Goal: Communication & Community: Answer question/provide support

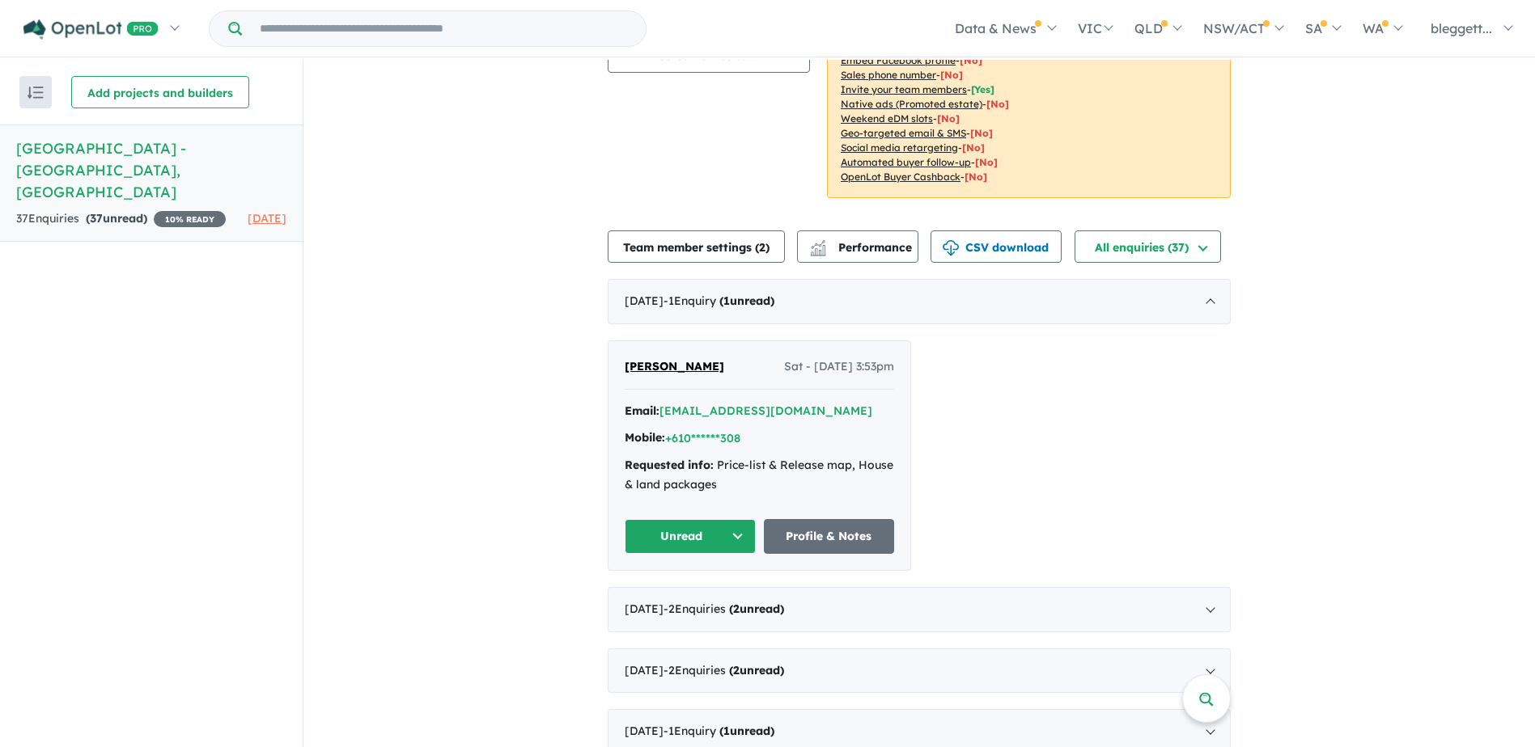
scroll to position [324, 0]
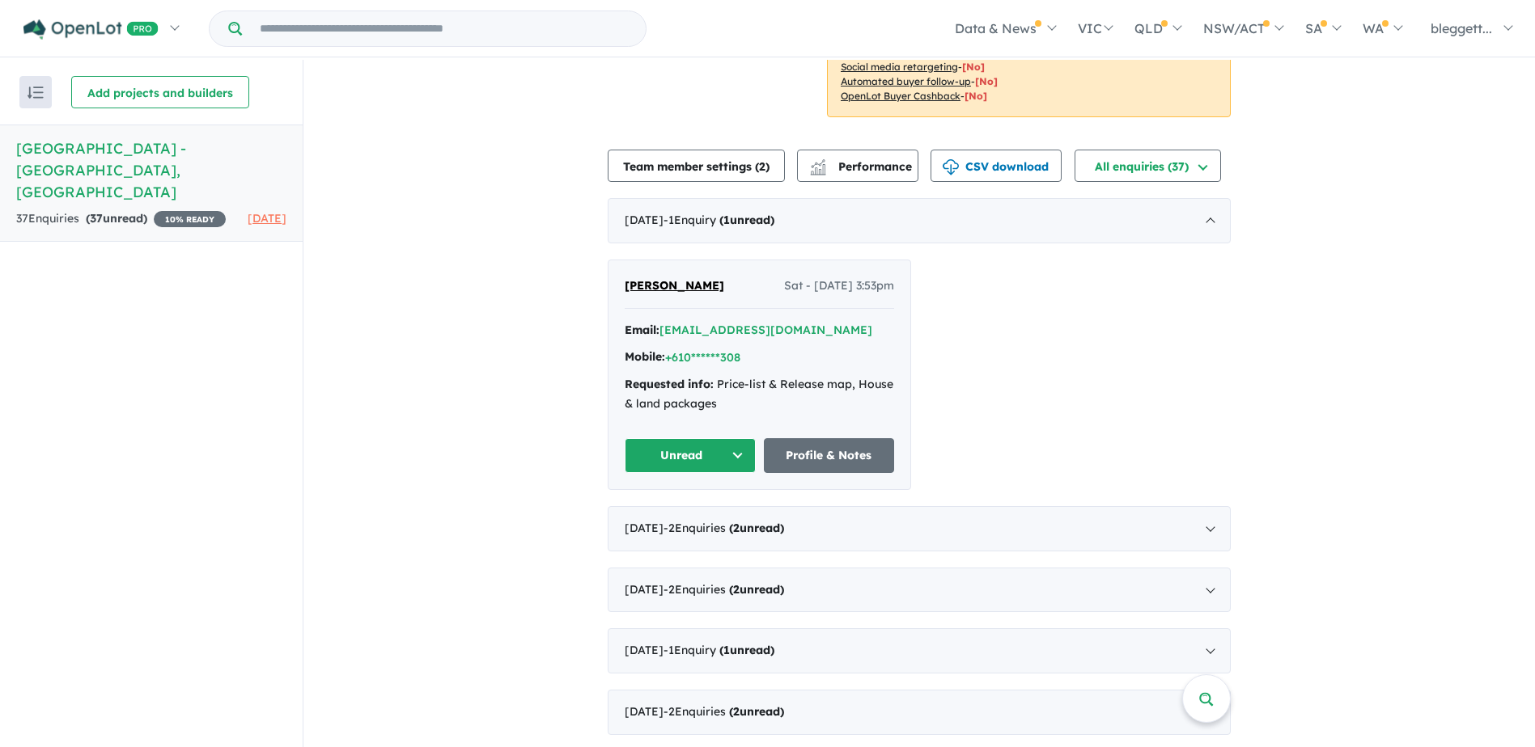
click at [681, 438] on button "Unread" at bounding box center [689, 455] width 131 height 35
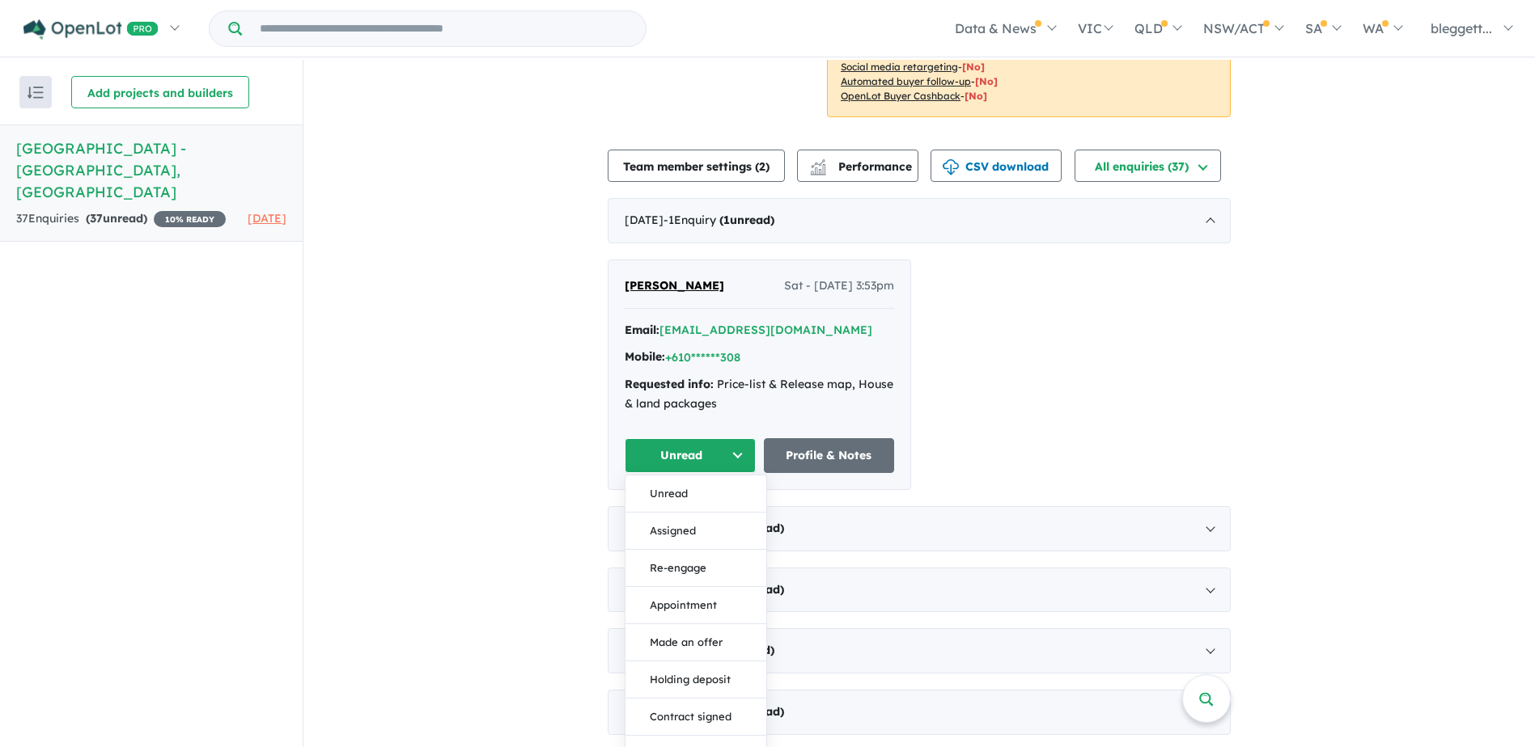
click at [1163, 410] on div "Linda Kelly-Lawless Sat - 06/09/2025, 3:53pm Email: *****@bigpond.net.au Mobile…" at bounding box center [918, 375] width 623 height 231
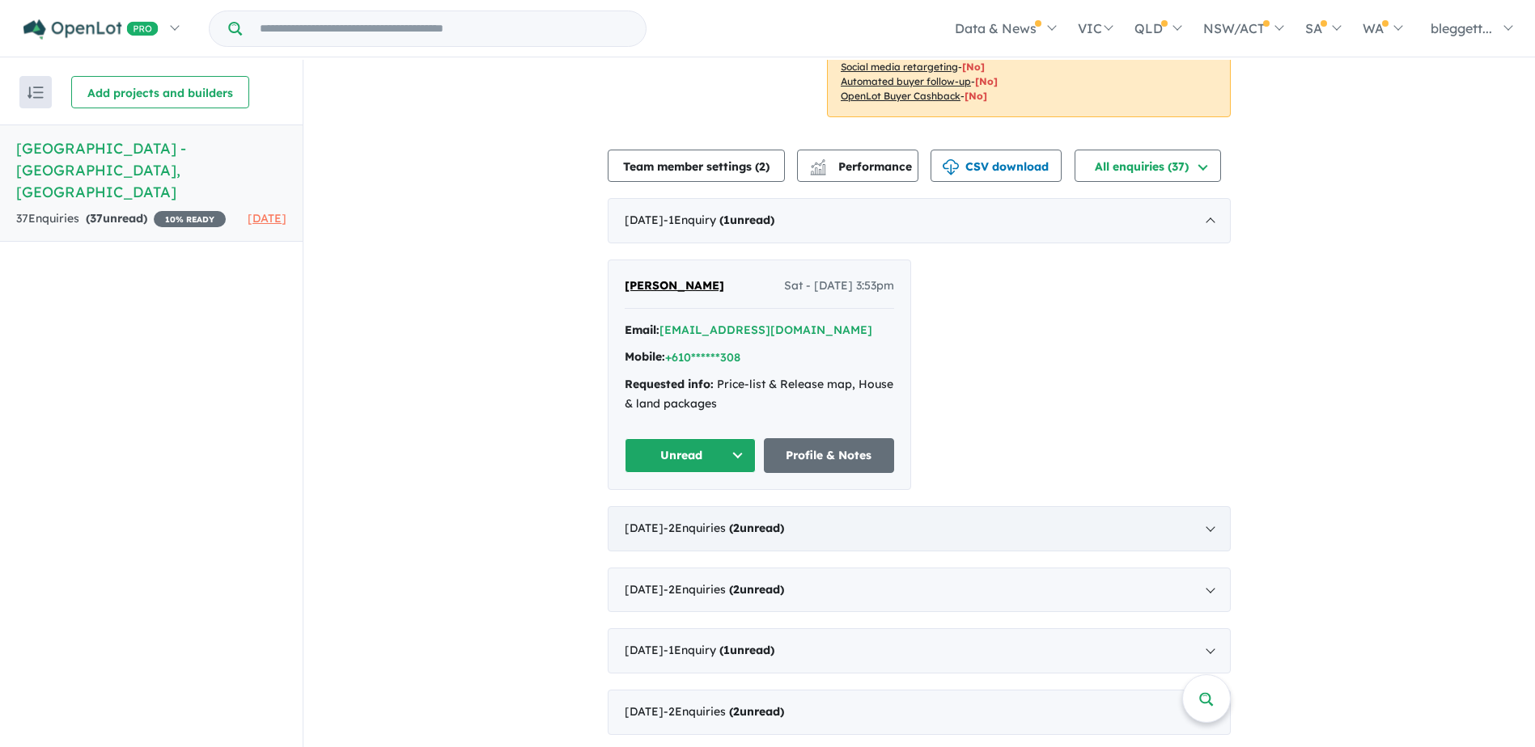
click at [1208, 506] on div "August 2025 - 2 Enquir ies ( 2 unread)" at bounding box center [918, 528] width 623 height 45
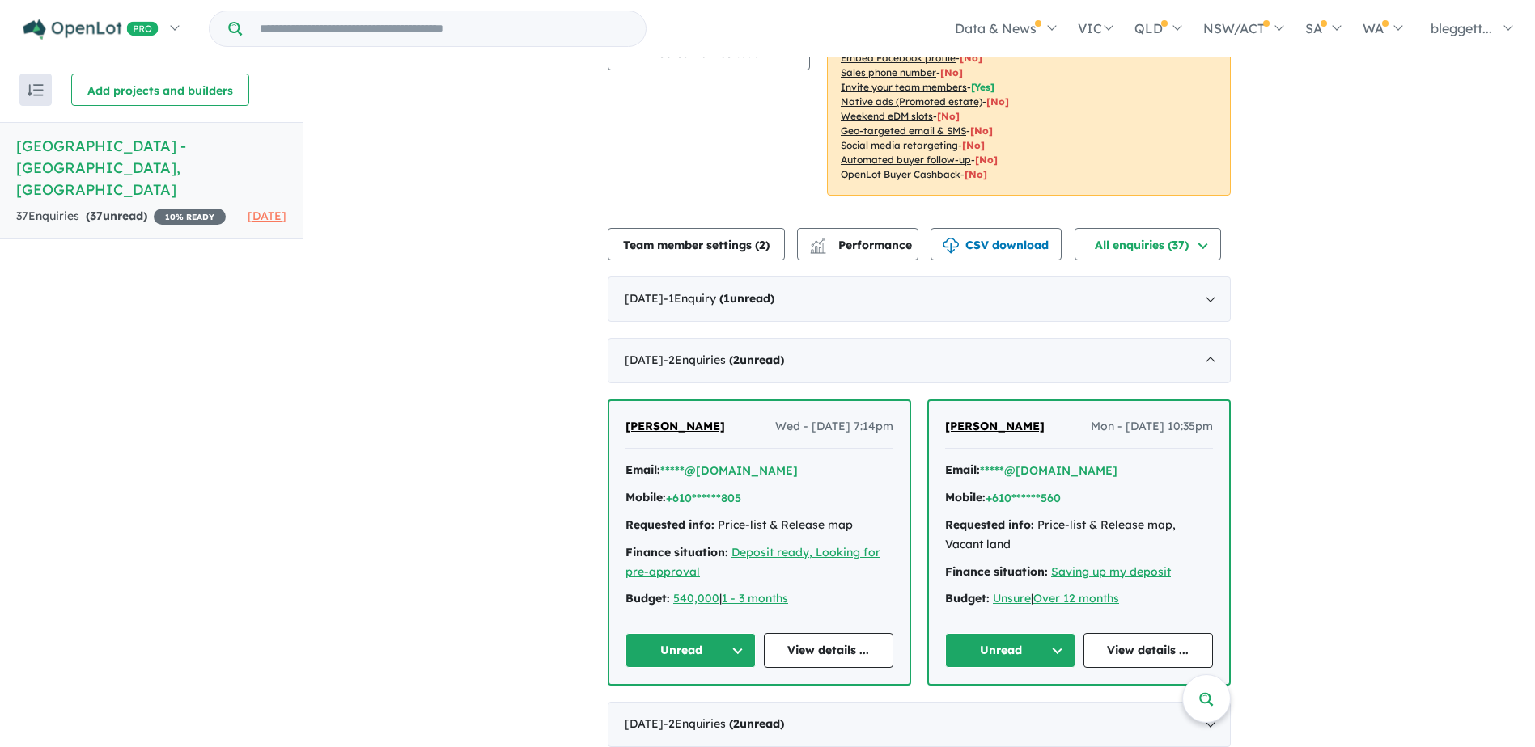
scroll to position [0, 0]
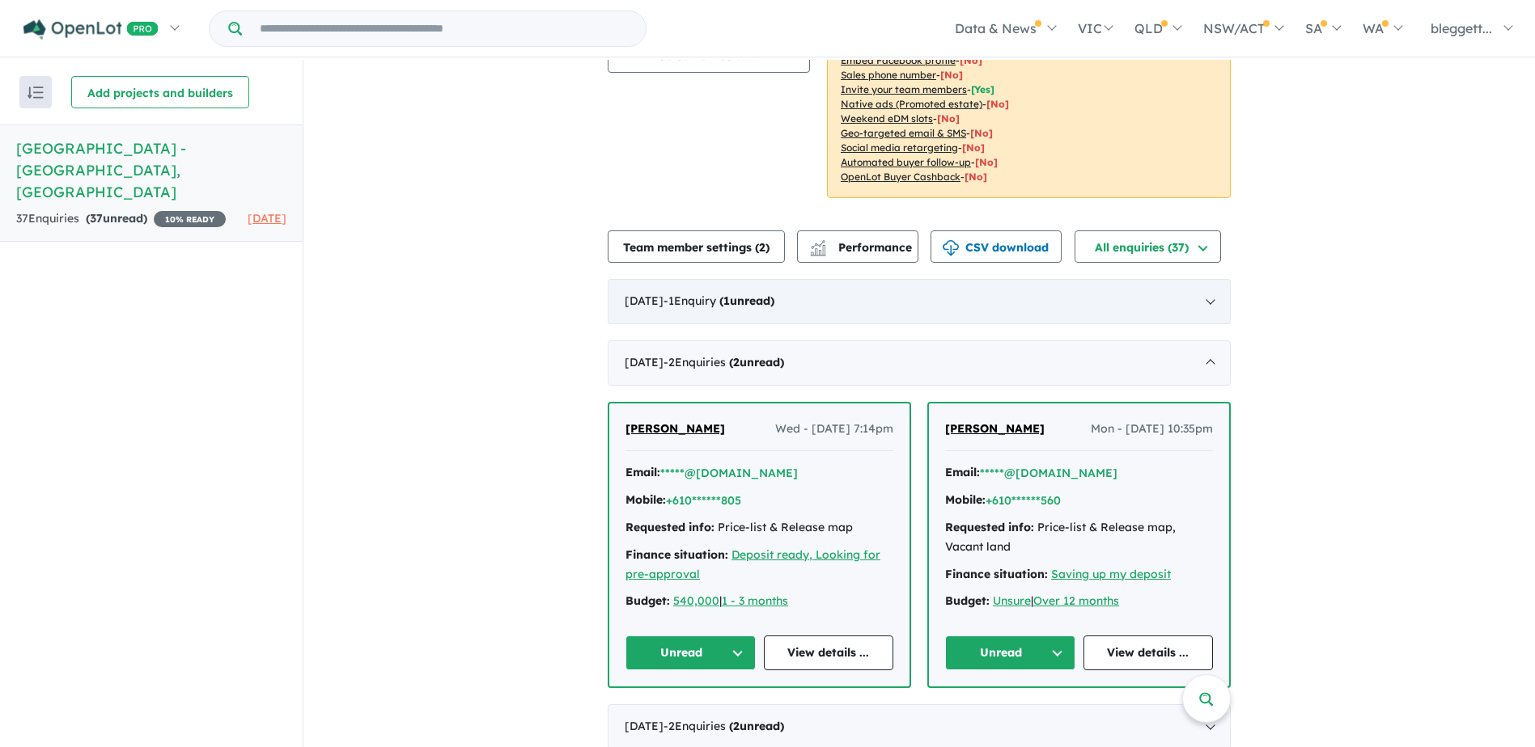
click at [712, 294] on span "- 1 Enquir y ( 1 unread)" at bounding box center [718, 301] width 111 height 15
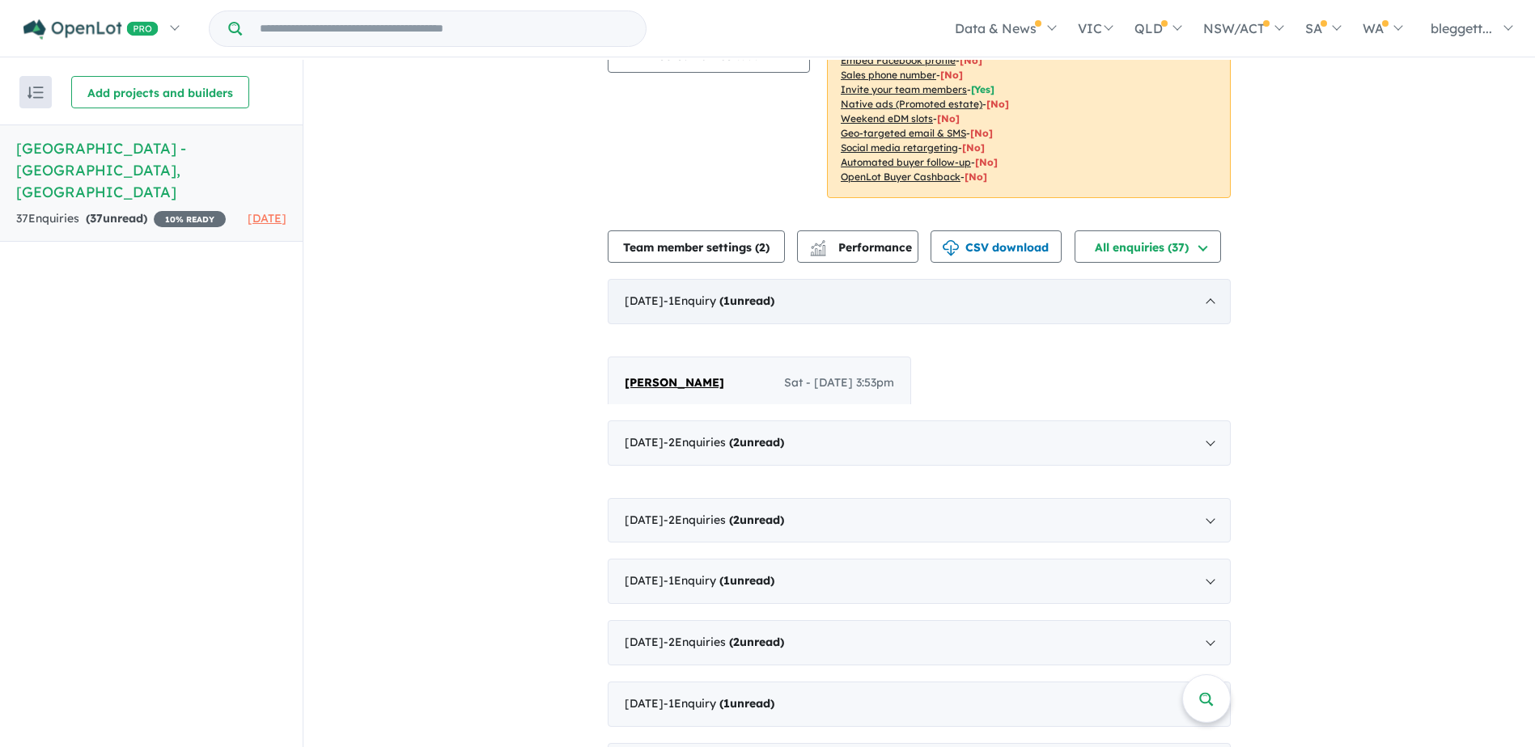
scroll to position [2, 0]
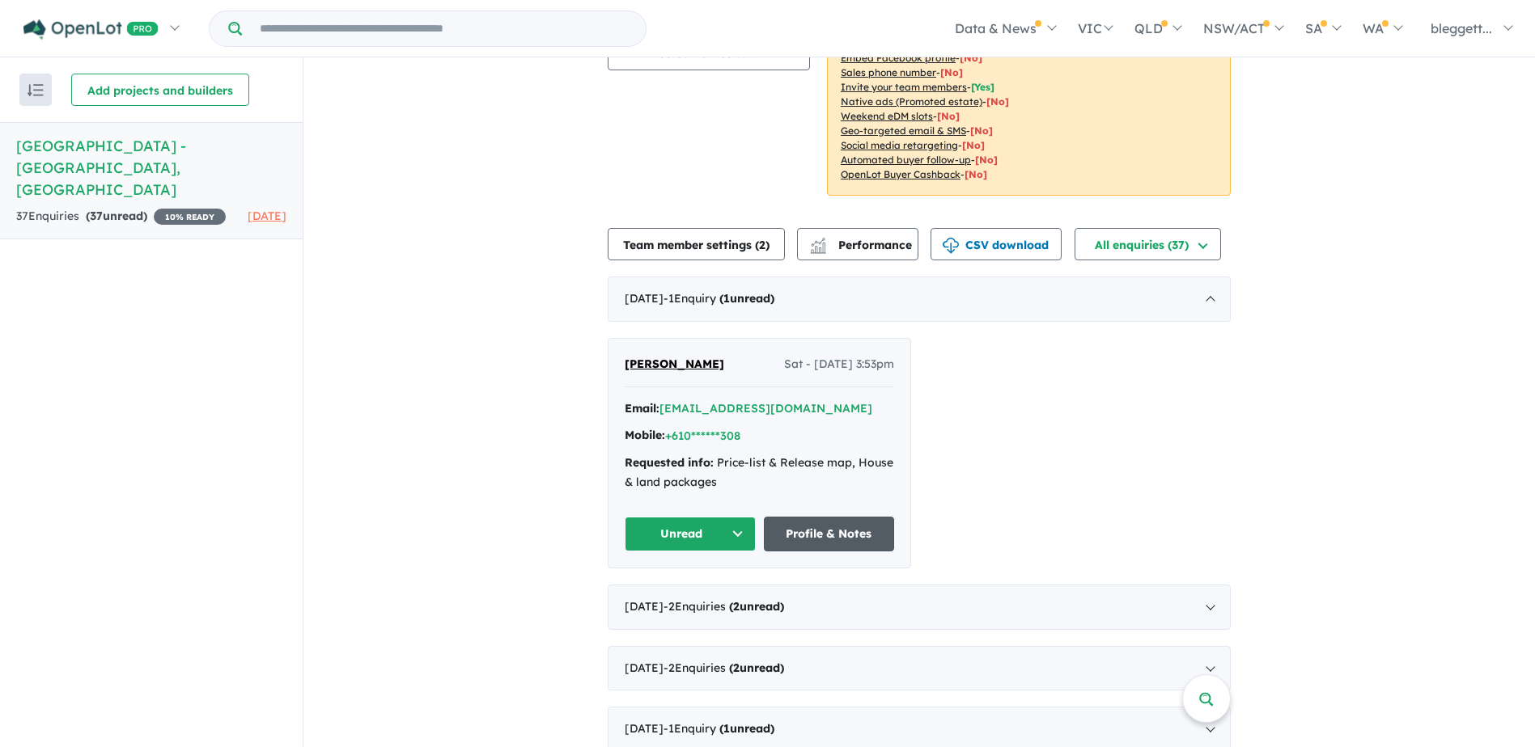
click at [814, 517] on link "Profile & Notes" at bounding box center [829, 534] width 131 height 35
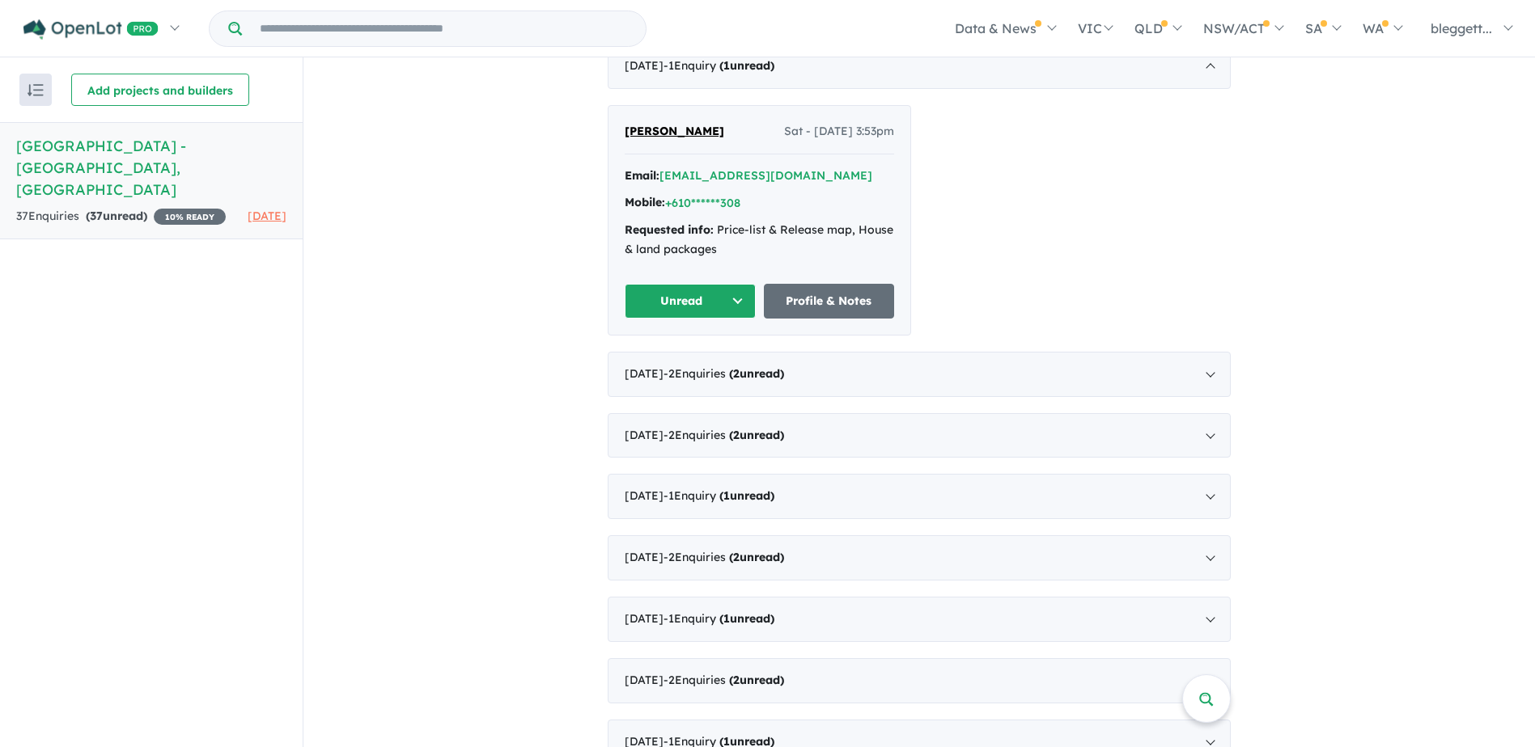
scroll to position [485, 0]
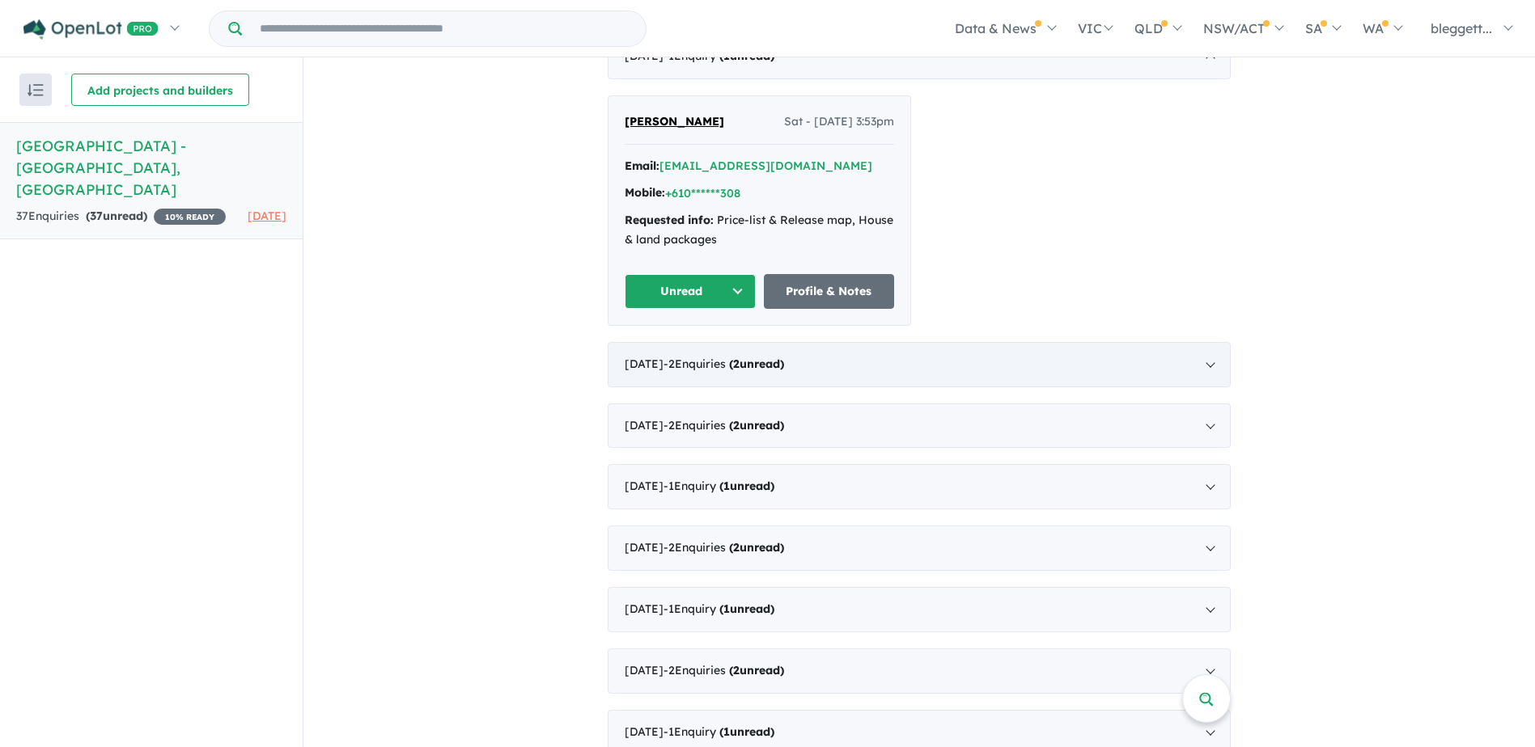
click at [1209, 342] on div "August 2025 - 2 Enquir ies ( 2 unread)" at bounding box center [918, 364] width 623 height 45
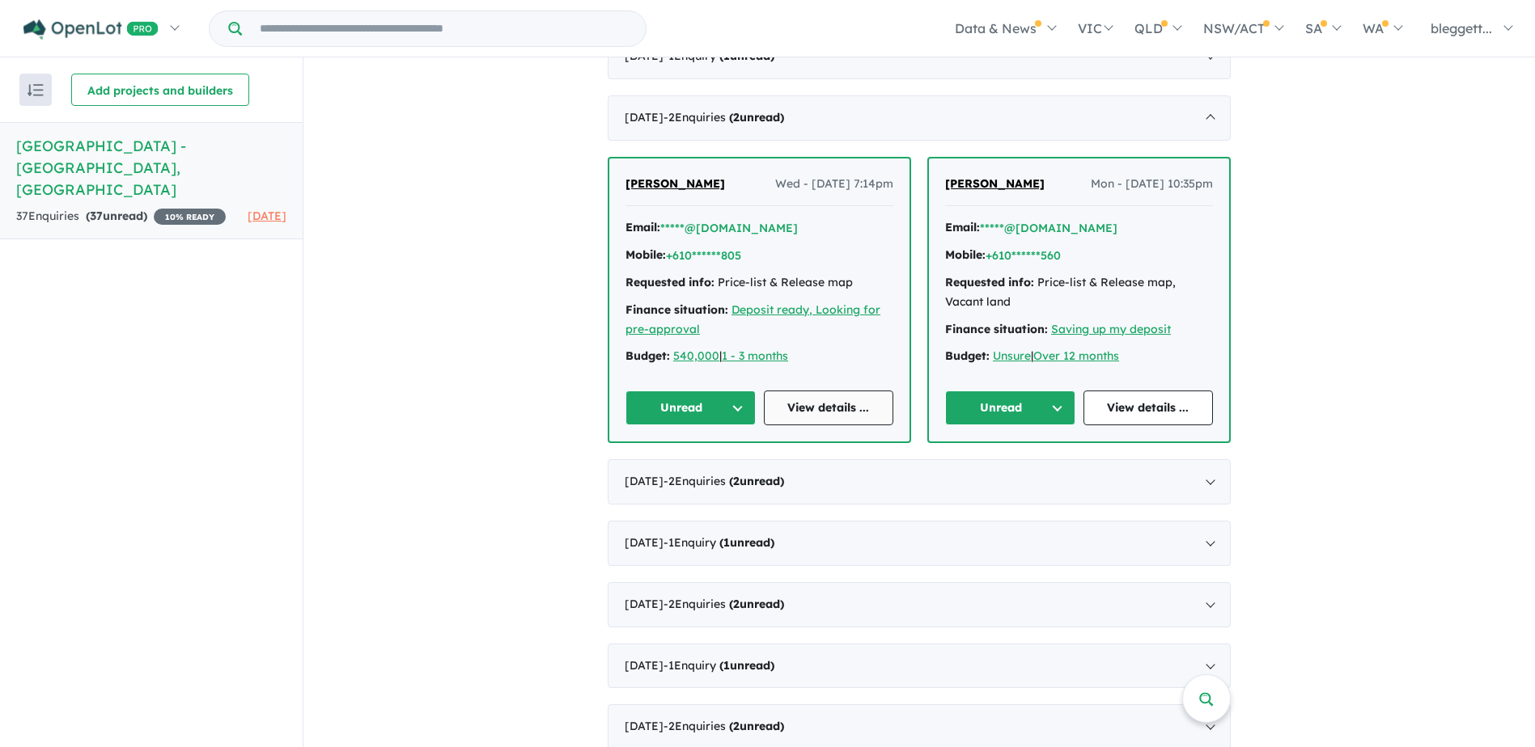
click at [807, 391] on link "View details ..." at bounding box center [829, 408] width 130 height 35
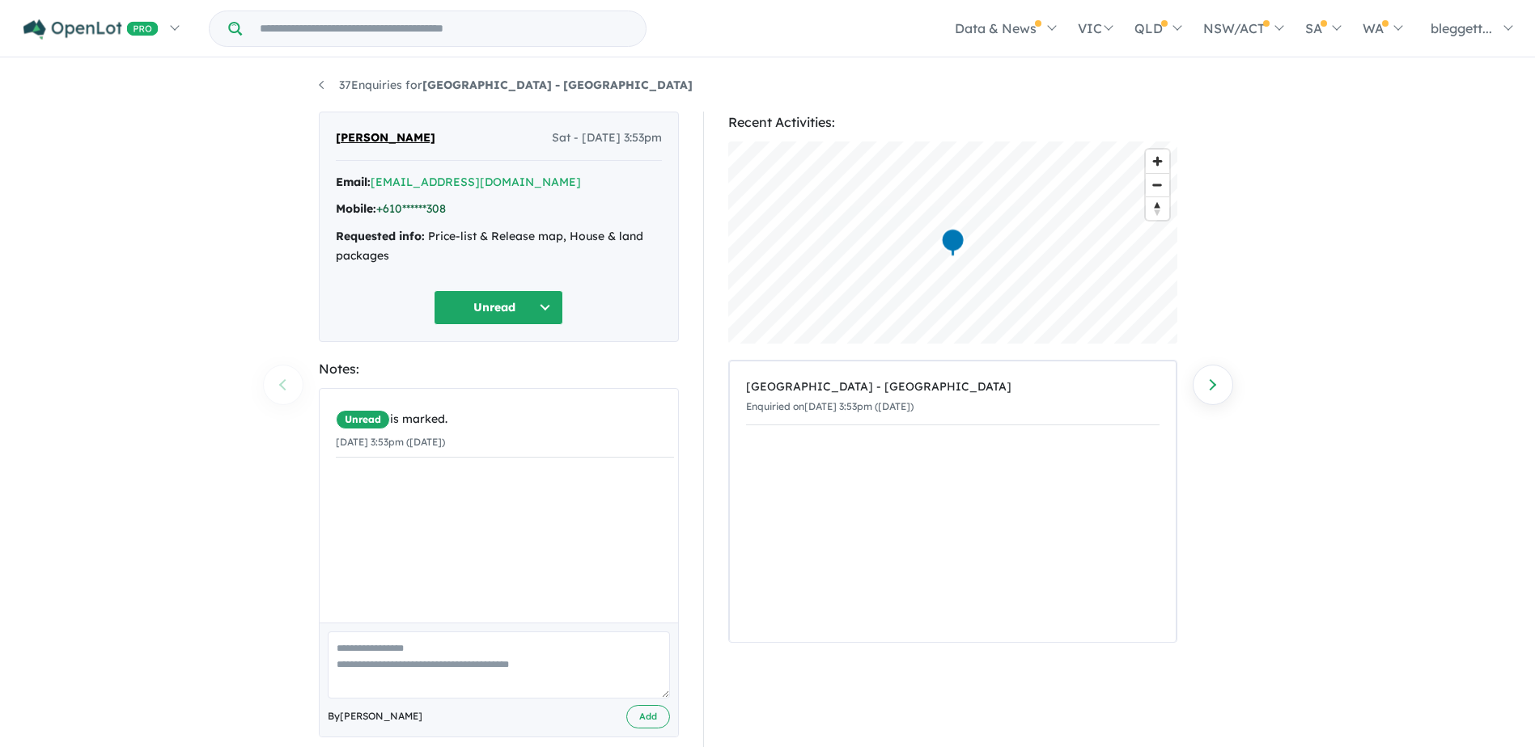
click at [425, 209] on link "+610******308" at bounding box center [411, 208] width 70 height 15
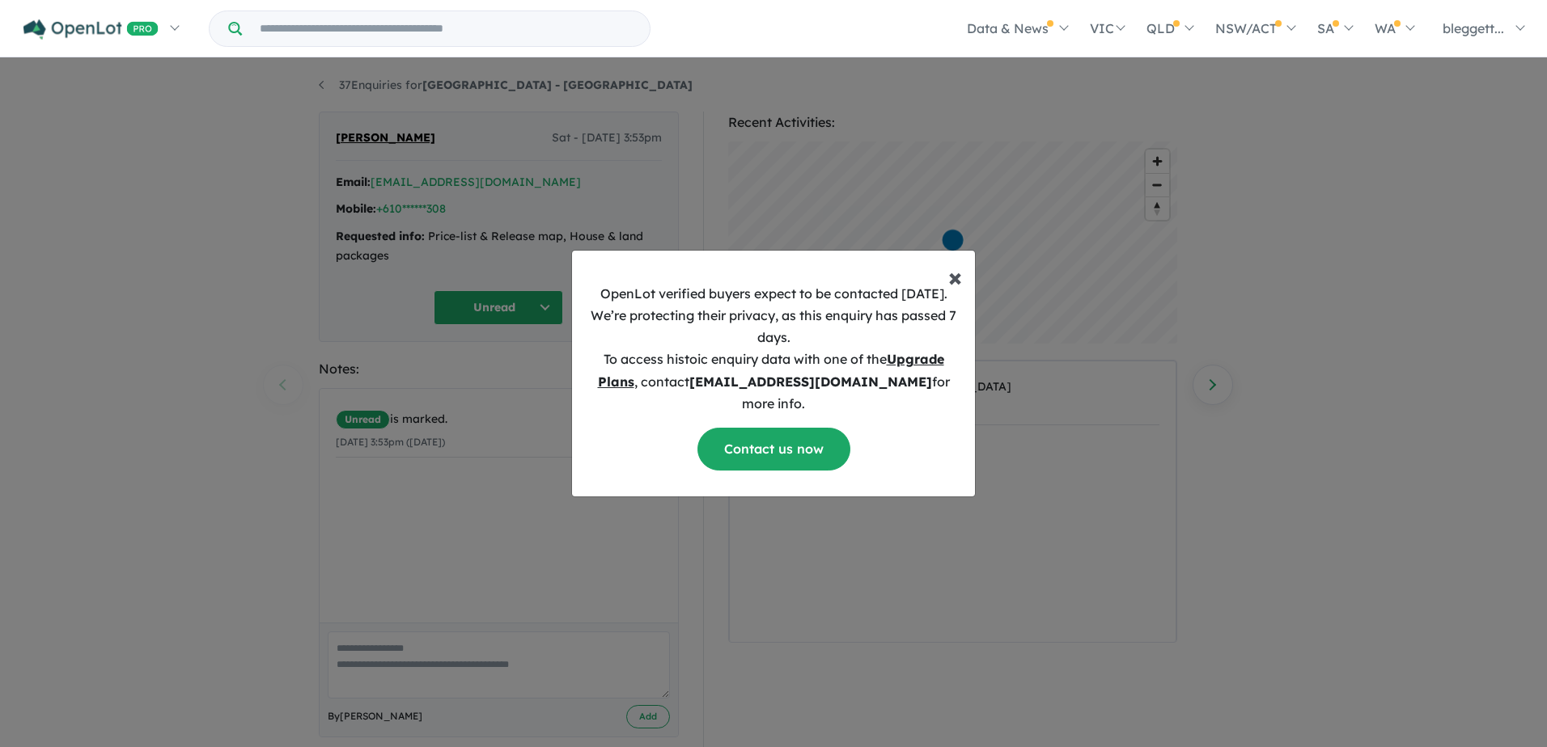
click at [953, 290] on span "×" at bounding box center [955, 276] width 14 height 32
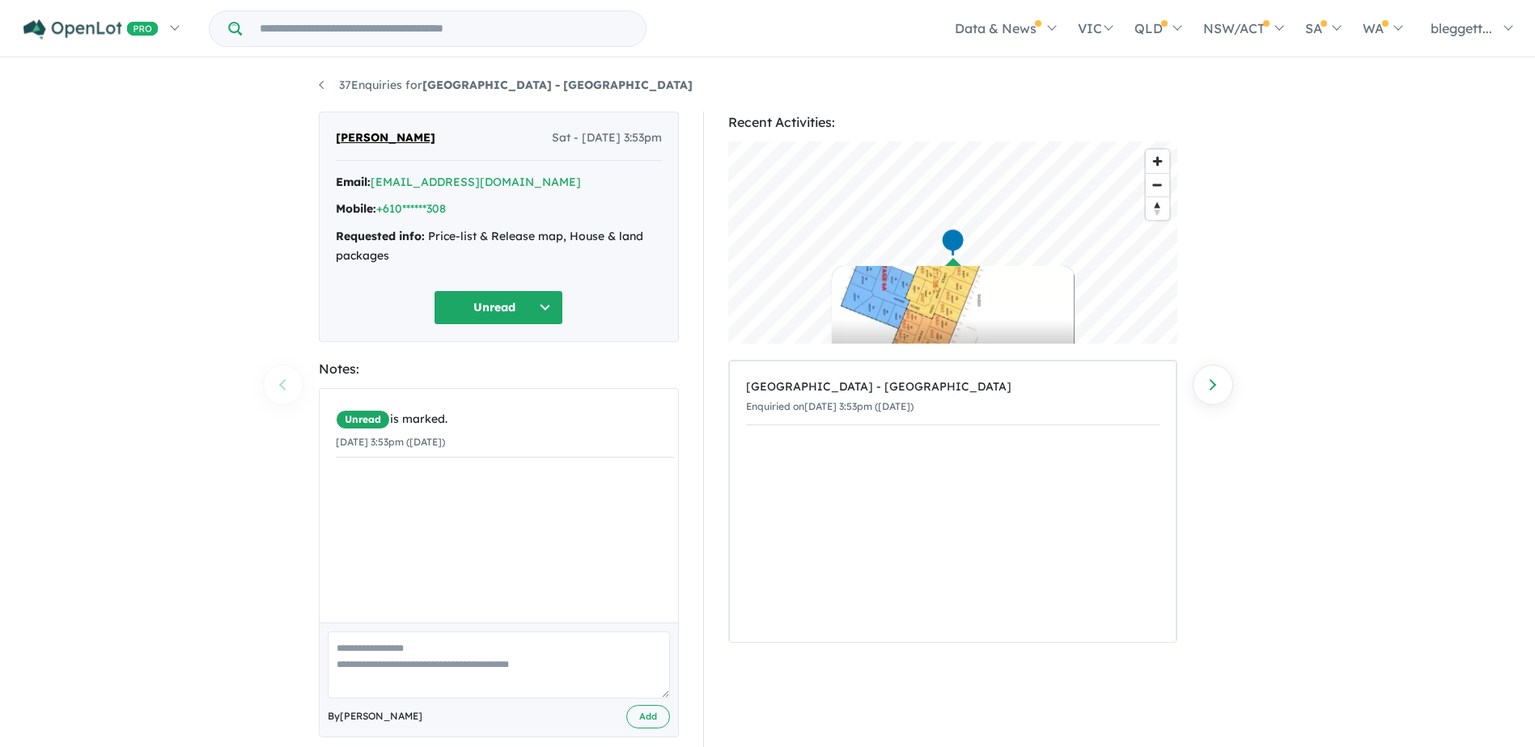
click at [548, 307] on button "Unread" at bounding box center [498, 307] width 129 height 35
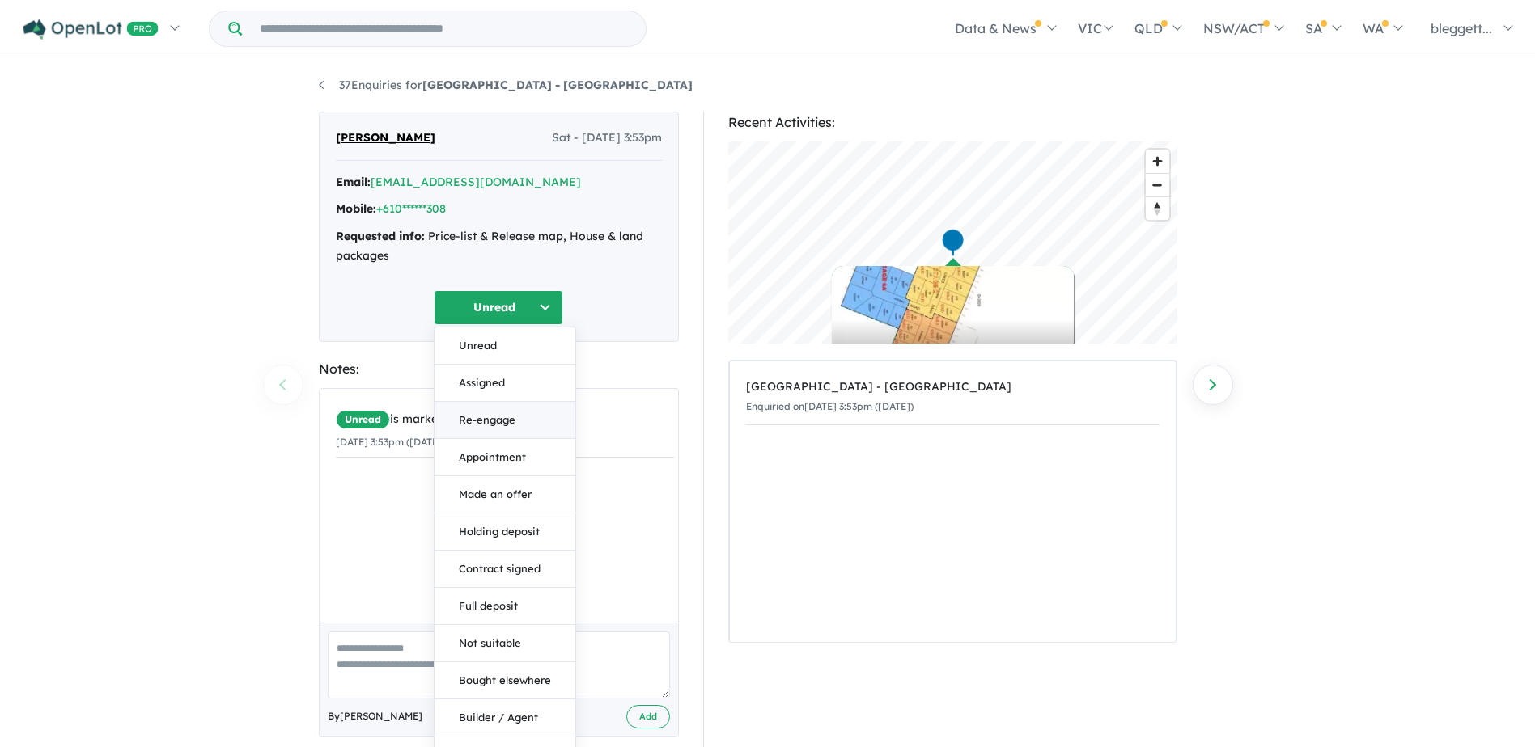
click at [506, 417] on button "Re-engage" at bounding box center [504, 420] width 141 height 37
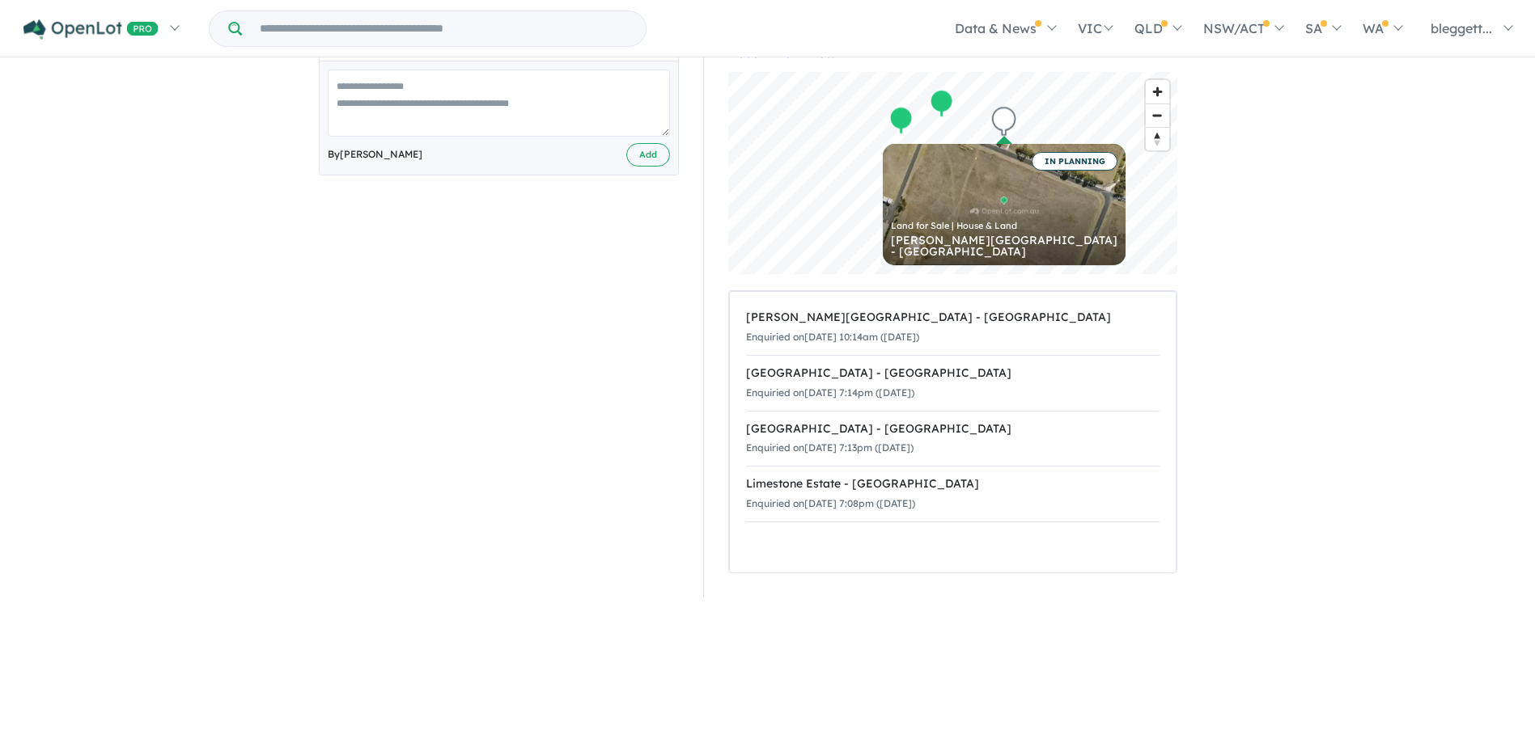
scroll to position [566, 0]
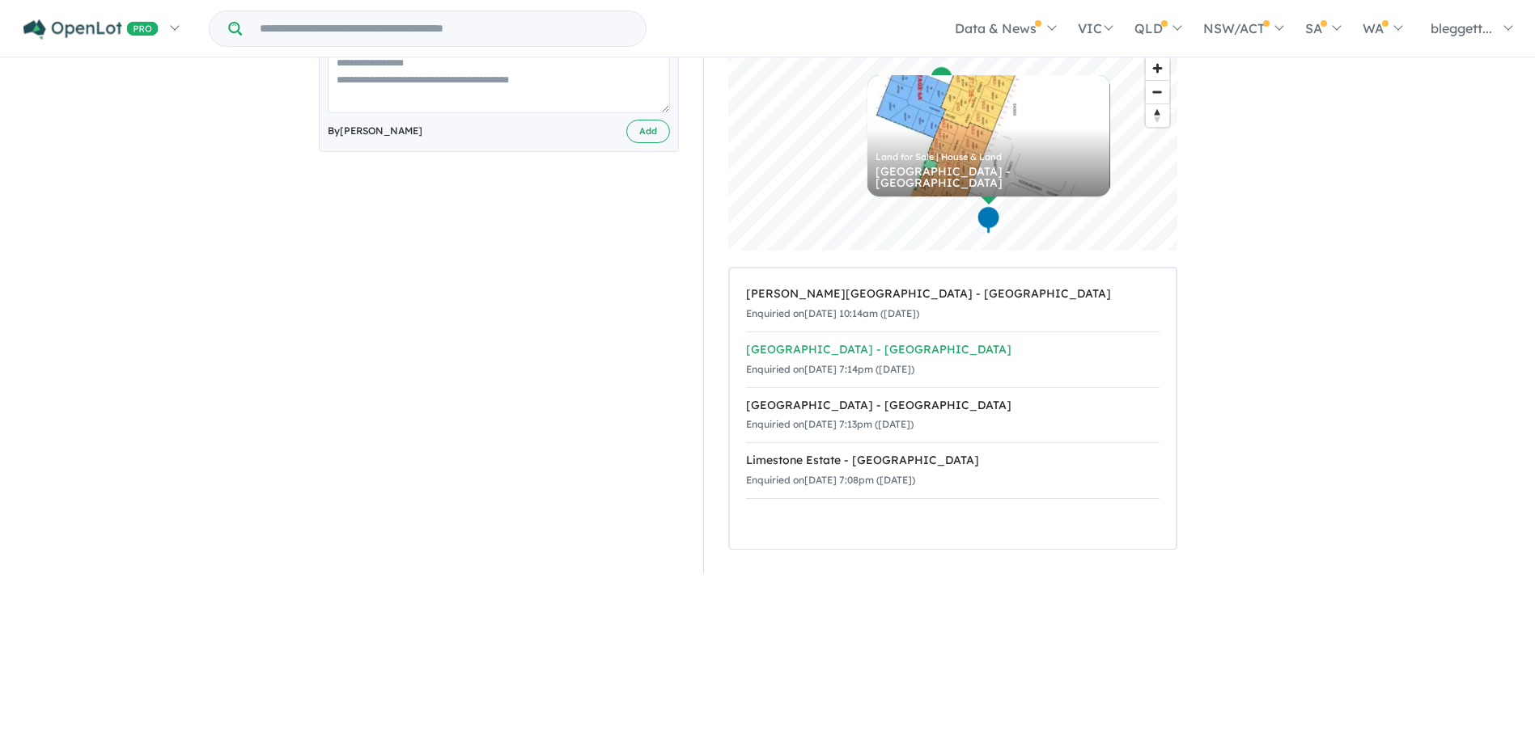
click at [844, 361] on div "Enquiried on [DATE] 7:14pm ([DATE])" at bounding box center [952, 369] width 413 height 19
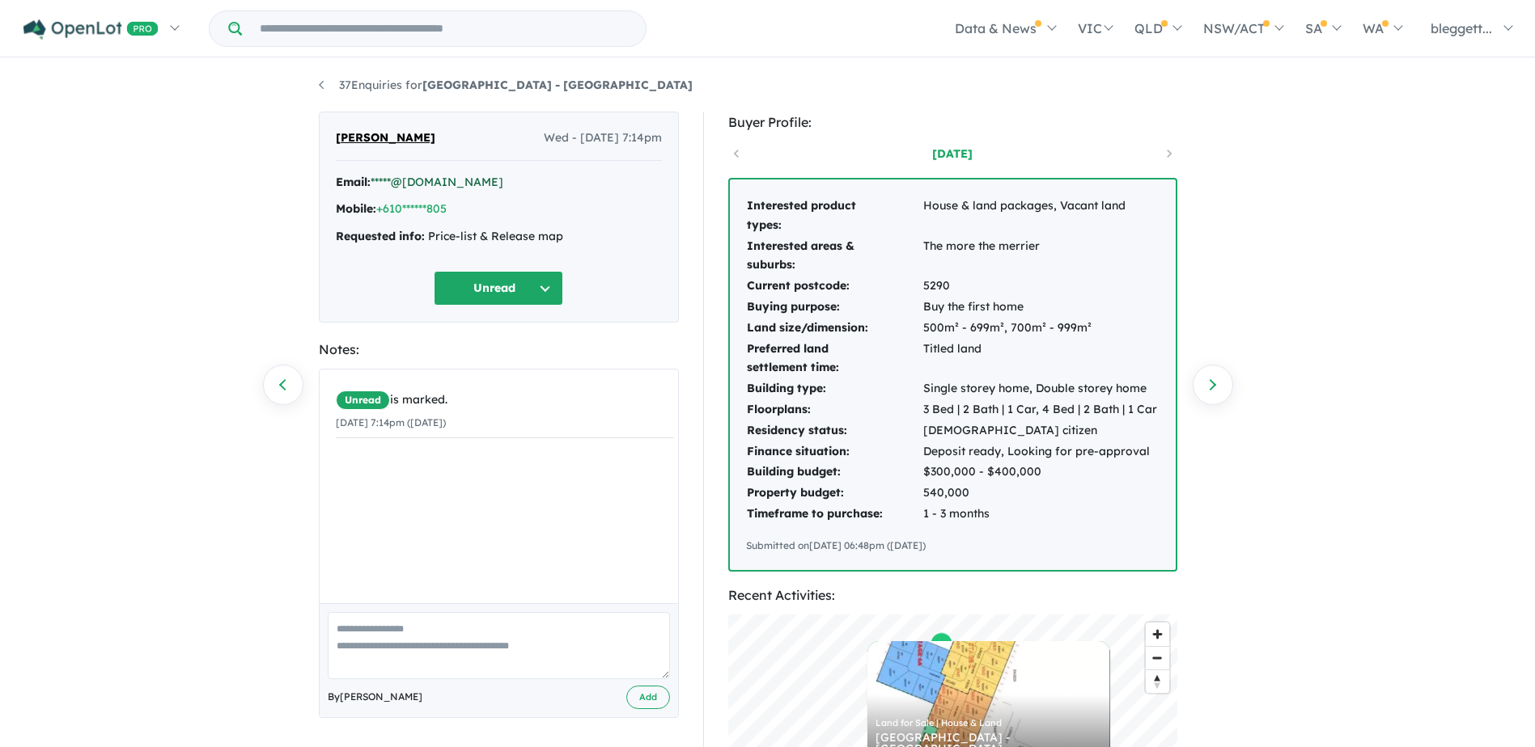
click at [432, 182] on link "*****@gmail.com" at bounding box center [436, 182] width 133 height 15
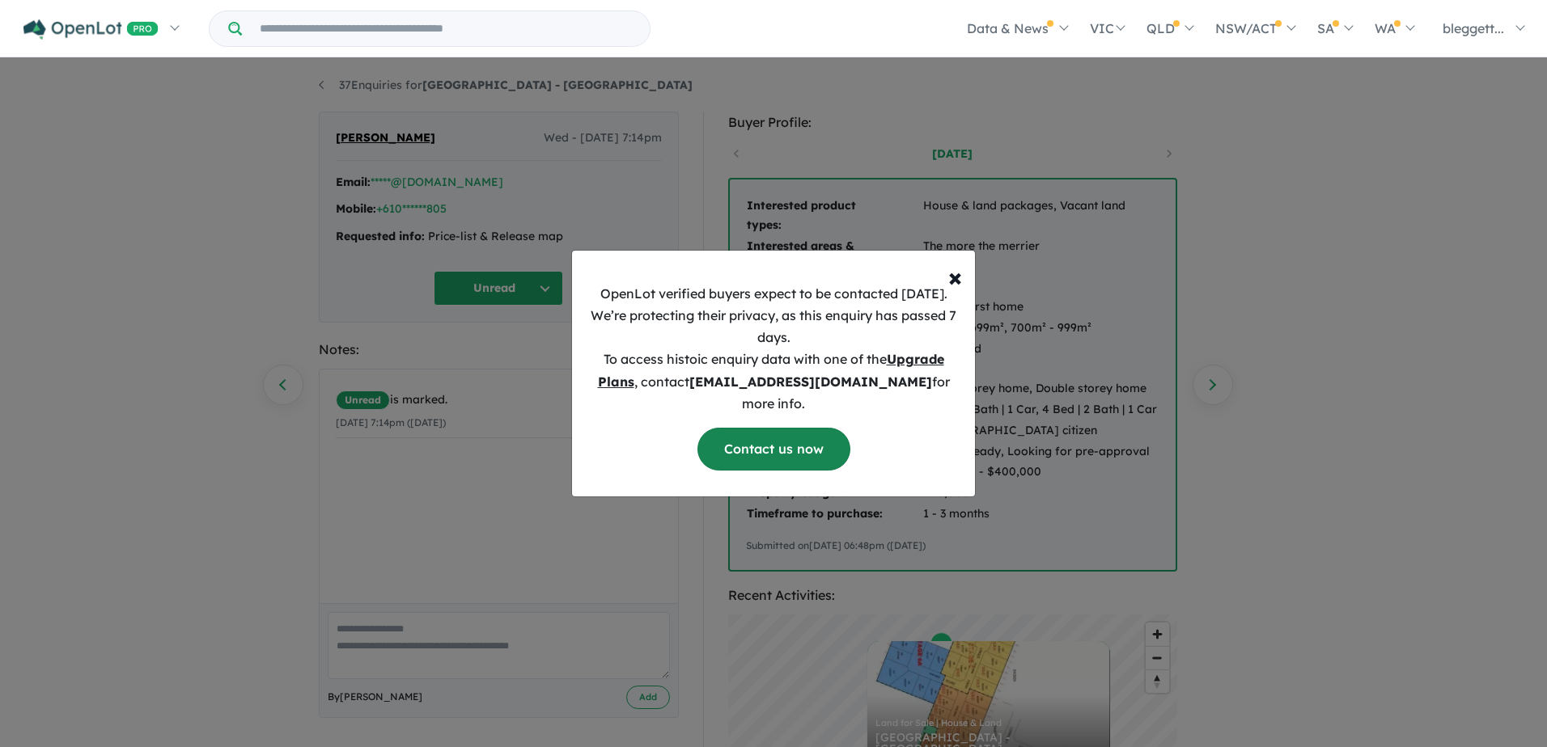
click at [774, 443] on link "Contact us now" at bounding box center [773, 449] width 153 height 43
